Goal: Task Accomplishment & Management: Manage account settings

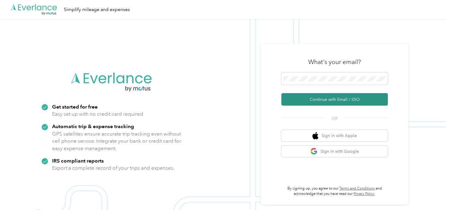
click at [325, 101] on button "Continue with Email / SSO" at bounding box center [334, 99] width 107 height 12
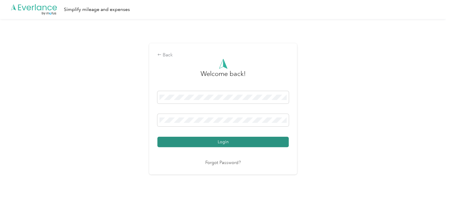
click at [248, 141] on button "Login" at bounding box center [222, 141] width 131 height 10
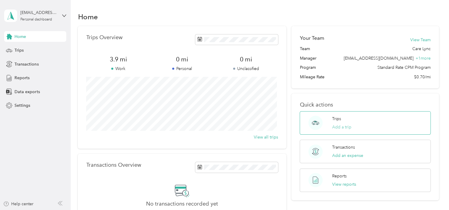
click at [345, 127] on button "Add a trip" at bounding box center [341, 127] width 19 height 6
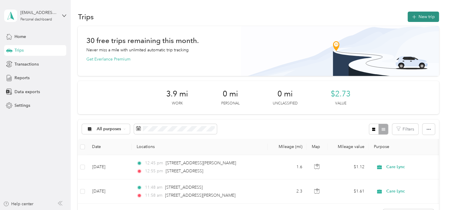
click at [421, 15] on button "New trip" at bounding box center [423, 17] width 31 height 10
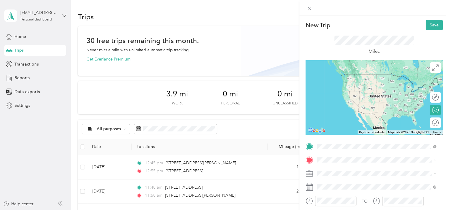
click at [361, 77] on span "[STREET_ADDRESS][US_STATE]" at bounding box center [357, 73] width 59 height 5
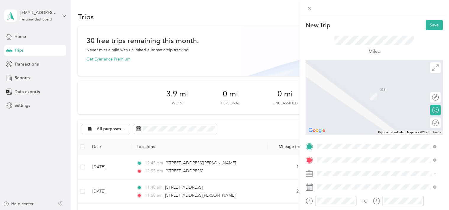
click at [355, 90] on span "[STREET_ADDRESS][PERSON_NAME][US_STATE]" at bounding box center [374, 87] width 92 height 5
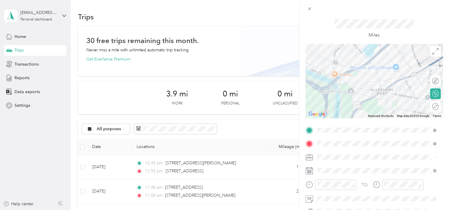
scroll to position [30, 0]
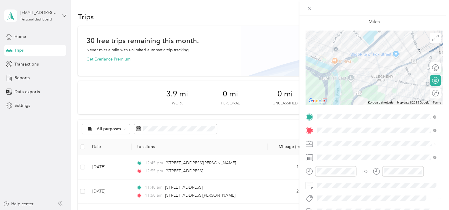
click at [436, 142] on span at bounding box center [435, 143] width 3 height 5
click at [435, 143] on icon at bounding box center [435, 143] width 3 height 3
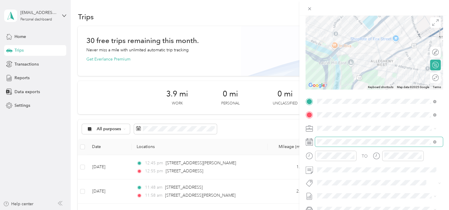
scroll to position [59, 0]
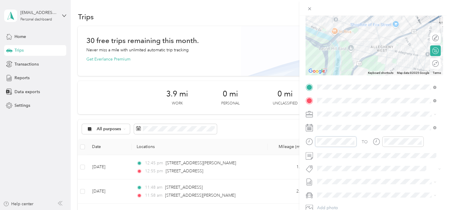
click at [309, 142] on div at bounding box center [331, 141] width 51 height 10
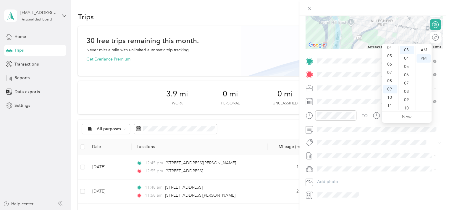
scroll to position [71, 0]
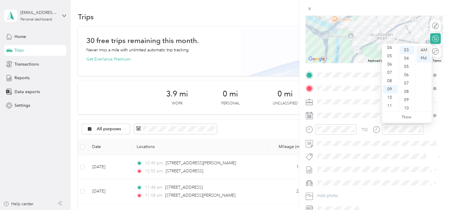
click at [426, 50] on div "AM" at bounding box center [424, 50] width 14 height 8
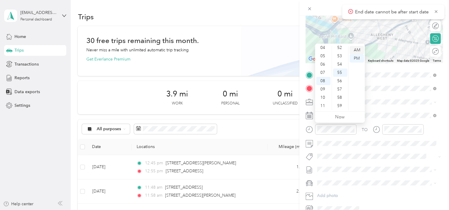
click at [357, 52] on div "AM" at bounding box center [357, 50] width 14 height 8
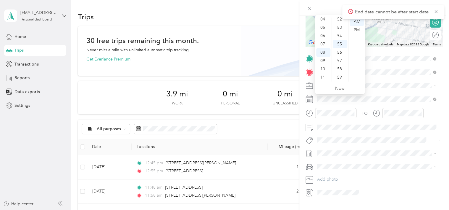
scroll to position [101, 0]
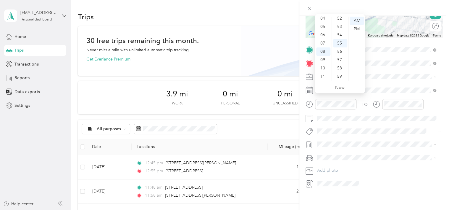
click at [360, 198] on div "New Trip Save This trip cannot be edited because it is either under review, app…" at bounding box center [375, 121] width 150 height 210
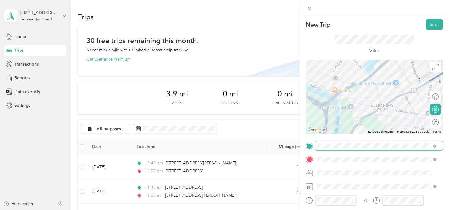
scroll to position [0, 0]
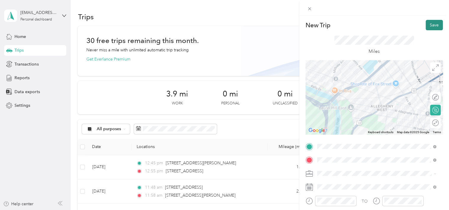
click at [426, 27] on button "Save" at bounding box center [434, 25] width 17 height 10
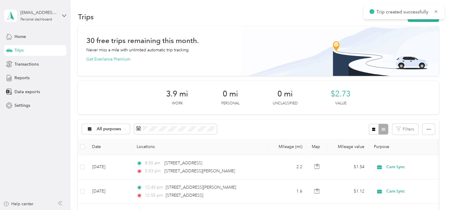
scroll to position [59, 0]
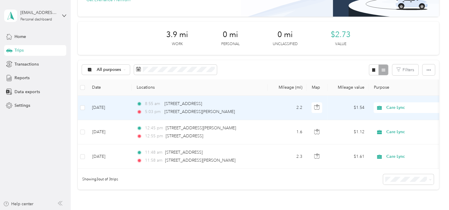
click at [155, 113] on span "5:03 pm" at bounding box center [153, 111] width 17 height 7
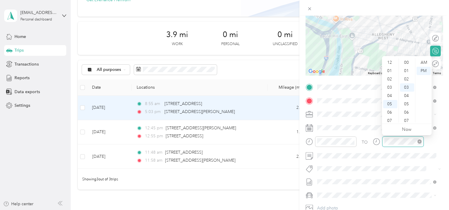
scroll to position [36, 0]
click at [424, 64] on div "AM" at bounding box center [424, 62] width 14 height 8
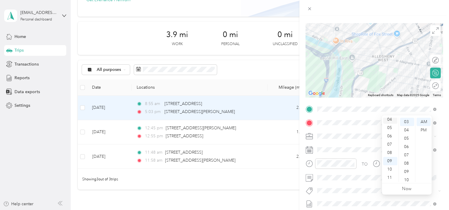
scroll to position [0, 0]
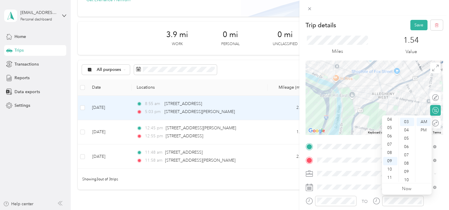
click at [393, 43] on div "1.54 Value" at bounding box center [412, 46] width 64 height 20
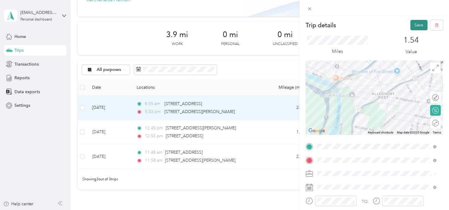
click at [413, 26] on button "Save" at bounding box center [419, 25] width 17 height 10
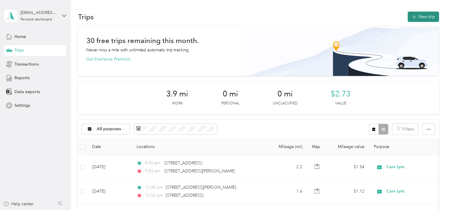
click at [412, 14] on span "button" at bounding box center [414, 16] width 5 height 5
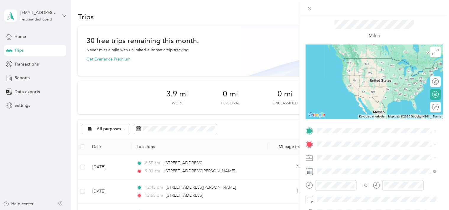
scroll to position [30, 0]
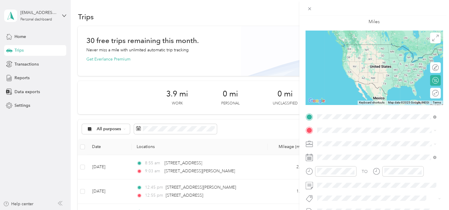
click at [416, 109] on div "New Trip Save This trip cannot be edited because it is either under review, app…" at bounding box center [374, 122] width 137 height 265
click at [361, 139] on span "[STREET_ADDRESS][PERSON_NAME][US_STATE]" at bounding box center [374, 137] width 92 height 5
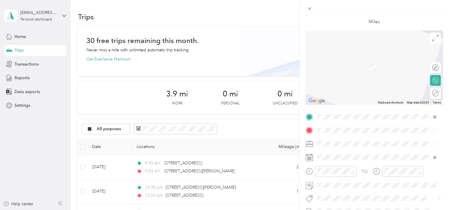
click at [356, 62] on div "[STREET_ADDRESS][US_STATE]" at bounding box center [376, 58] width 115 height 8
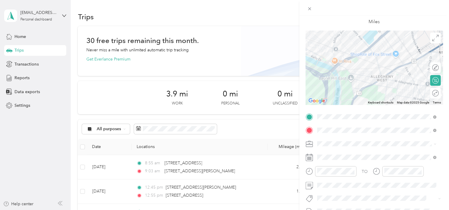
scroll to position [59, 0]
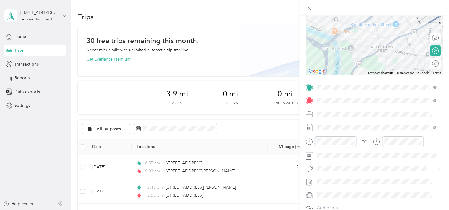
click at [306, 143] on div at bounding box center [331, 141] width 51 height 10
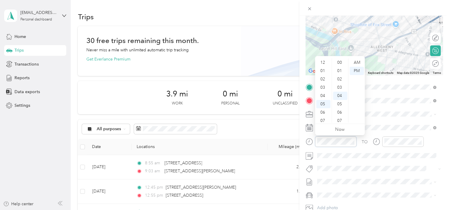
scroll to position [36, 0]
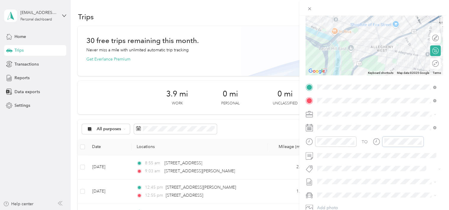
click at [370, 144] on div "TO" at bounding box center [374, 143] width 137 height 15
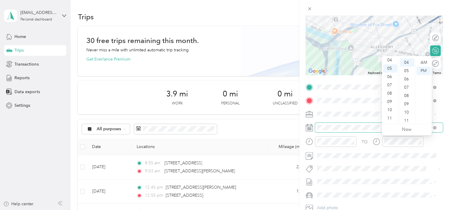
click at [368, 124] on span at bounding box center [379, 127] width 128 height 9
click at [391, 103] on div "09" at bounding box center [390, 101] width 14 height 8
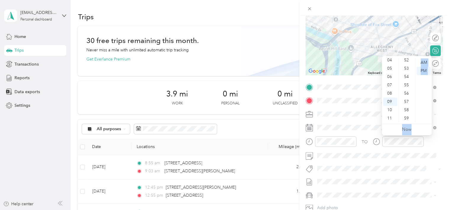
click at [415, 118] on div "12 01 02 03 04 05 06 07 08 09 10 11 00 01 02 03 04 05 06 07 08 09 10 11 12 13 1…" at bounding box center [407, 95] width 50 height 79
click at [408, 96] on div "38" at bounding box center [407, 96] width 14 height 8
click at [424, 63] on div "AM" at bounding box center [424, 62] width 14 height 8
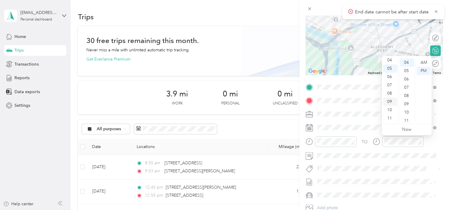
click at [392, 100] on div "09" at bounding box center [390, 101] width 14 height 8
click at [409, 107] on div "38" at bounding box center [407, 107] width 14 height 8
click at [422, 62] on div "AM" at bounding box center [424, 62] width 14 height 8
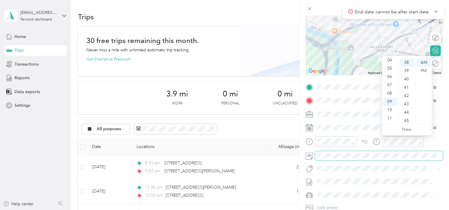
click at [413, 158] on span at bounding box center [379, 155] width 128 height 9
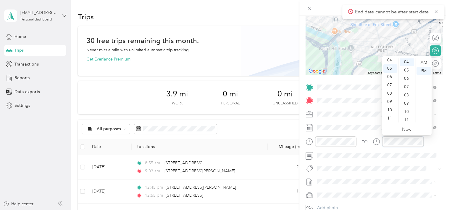
scroll to position [33, 0]
click at [304, 146] on form "New Trip Save This trip cannot be edited because it is either under review, app…" at bounding box center [375, 93] width 150 height 265
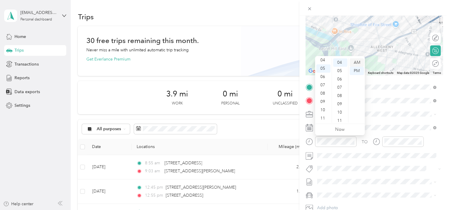
click at [353, 62] on div "AM" at bounding box center [357, 62] width 14 height 8
click at [340, 100] on div "30" at bounding box center [340, 100] width 14 height 8
click at [325, 102] on div "09" at bounding box center [323, 101] width 14 height 8
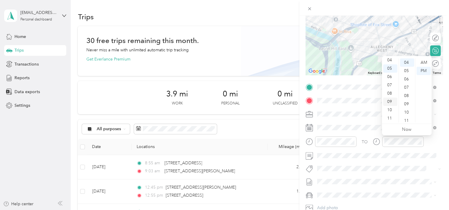
click at [392, 100] on div "09" at bounding box center [390, 101] width 14 height 8
click at [407, 108] on div "38" at bounding box center [407, 107] width 14 height 8
click at [424, 64] on div "AM" at bounding box center [424, 62] width 14 height 8
click at [420, 4] on div at bounding box center [375, 8] width 150 height 16
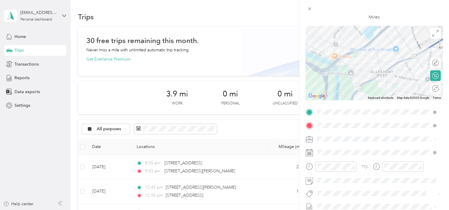
scroll to position [0, 0]
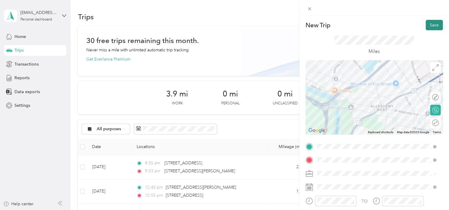
click at [426, 22] on button "Save" at bounding box center [434, 25] width 17 height 10
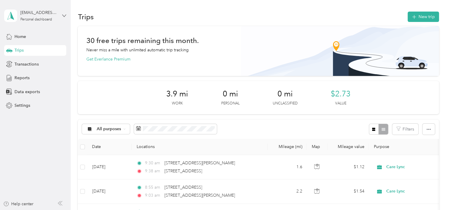
click at [66, 15] on icon at bounding box center [64, 16] width 4 height 2
click at [33, 49] on div "Log out" at bounding box center [67, 46] width 116 height 10
